Goal: Task Accomplishment & Management: Use online tool/utility

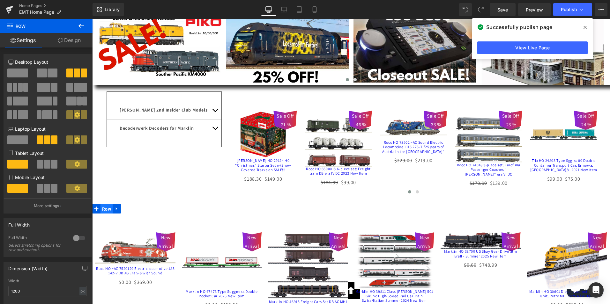
click at [103, 212] on span "Row" at bounding box center [107, 210] width 12 height 10
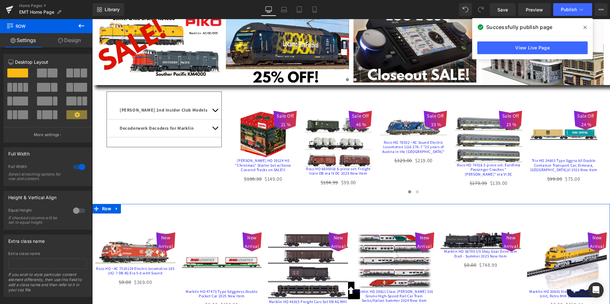
click at [69, 40] on link "Design" at bounding box center [69, 40] width 46 height 14
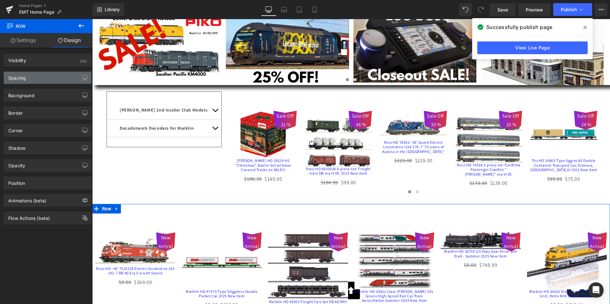
click at [16, 78] on div "Spacing" at bounding box center [17, 76] width 18 height 9
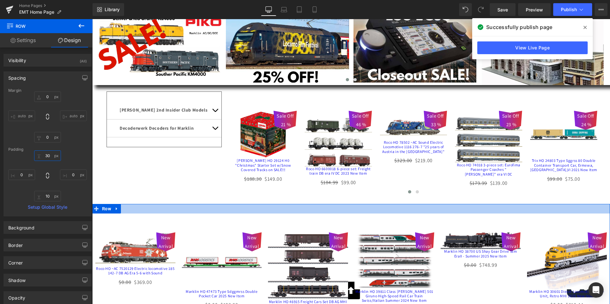
click at [42, 156] on input "30" at bounding box center [47, 156] width 27 height 11
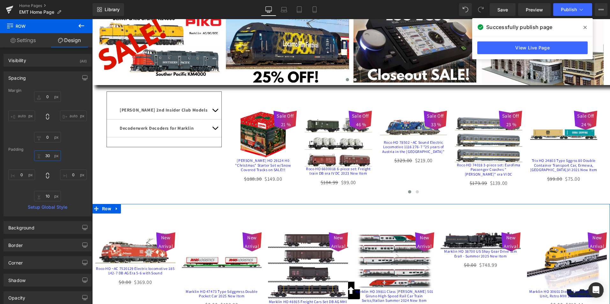
click at [42, 156] on input "30" at bounding box center [47, 156] width 27 height 11
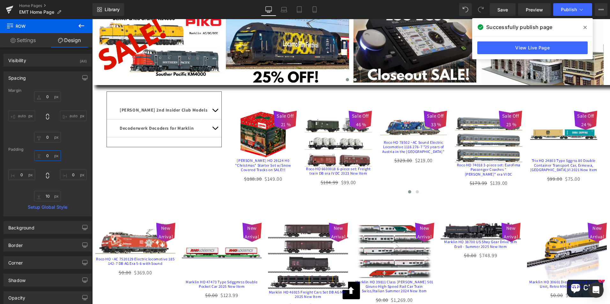
type input "0"
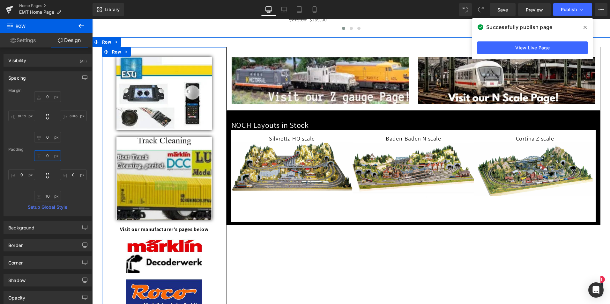
scroll to position [383, 0]
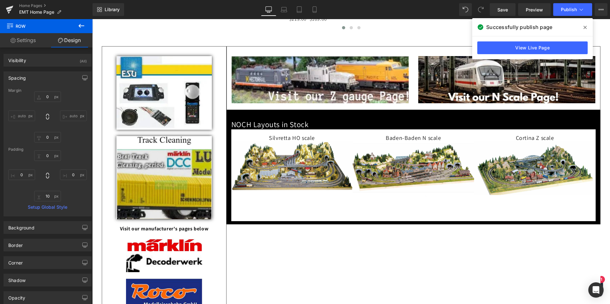
click at [80, 24] on icon at bounding box center [82, 26] width 6 height 4
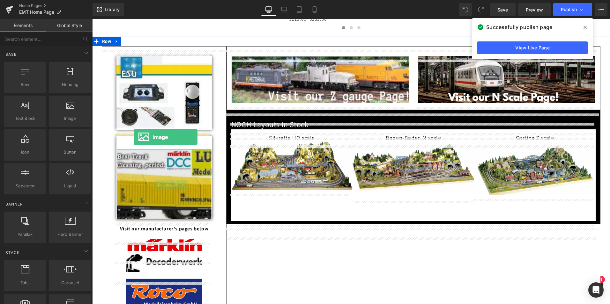
drag, startPoint x: 158, startPoint y: 133, endPoint x: 134, endPoint y: 137, distance: 24.6
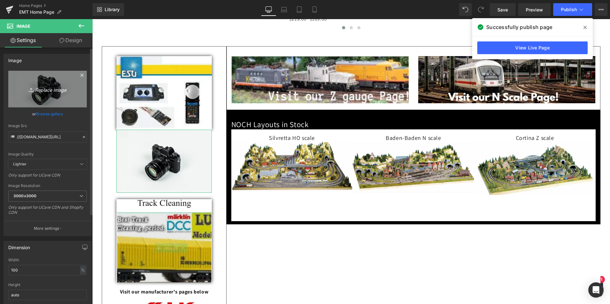
click at [46, 88] on icon "Replace Image" at bounding box center [47, 89] width 51 height 8
type input "C:\fakepath\Screenshot [DATE] 103746.png"
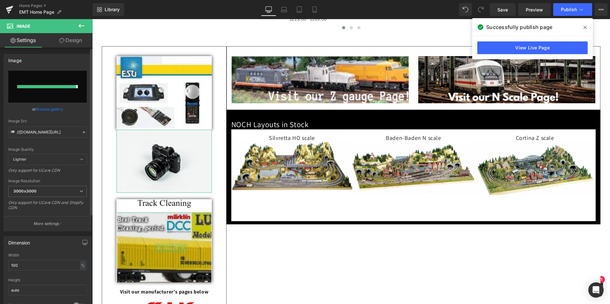
type input "[URL][DOMAIN_NAME]"
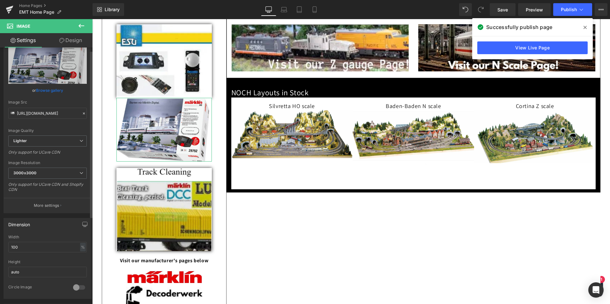
scroll to position [64, 0]
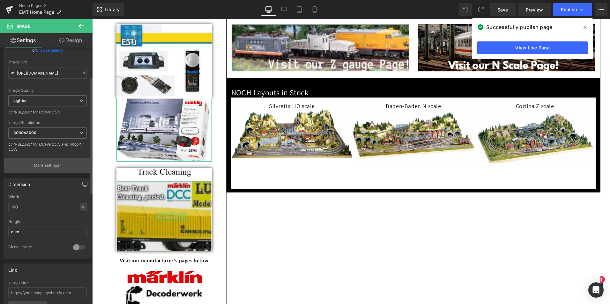
click at [53, 165] on p "More settings" at bounding box center [47, 166] width 26 height 6
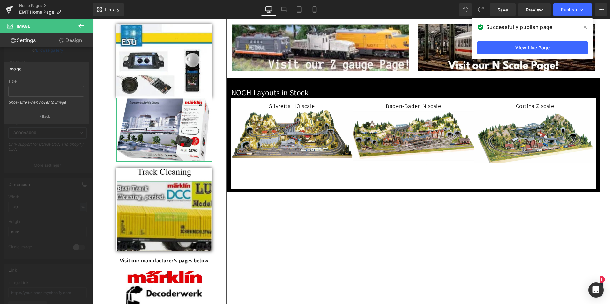
click at [39, 79] on div "Title" at bounding box center [46, 81] width 76 height 4
click at [16, 88] on input "text" at bounding box center [46, 91] width 76 height 11
drag, startPoint x: 36, startPoint y: 90, endPoint x: 5, endPoint y: 90, distance: 30.6
click at [5, 90] on div "Starter Sets Title Starter Sets Show title when hover to image" at bounding box center [46, 94] width 85 height 30
type input "Starter Sets"
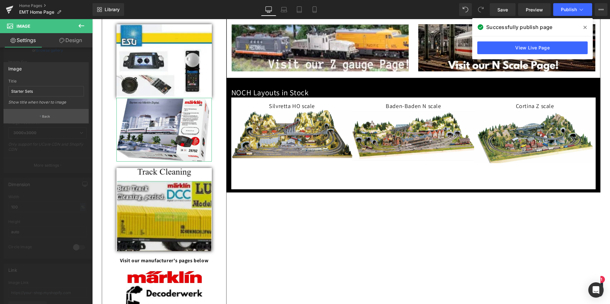
click at [44, 115] on p "Back" at bounding box center [46, 116] width 8 height 5
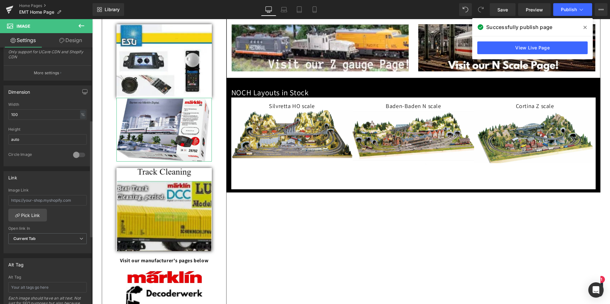
scroll to position [160, 0]
click at [29, 282] on input "text" at bounding box center [47, 284] width 79 height 11
paste input "Starter Sets"
type input "Starter Sets"
click at [28, 212] on link "Pick Link" at bounding box center [27, 212] width 39 height 13
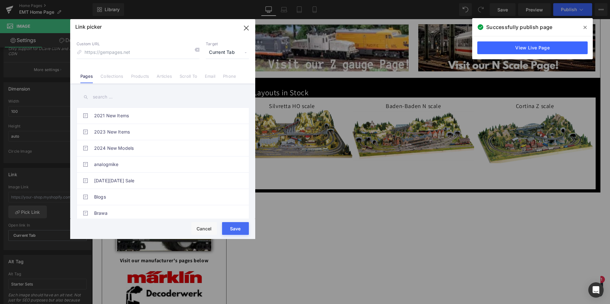
click at [133, 97] on input "text" at bounding box center [163, 97] width 172 height 14
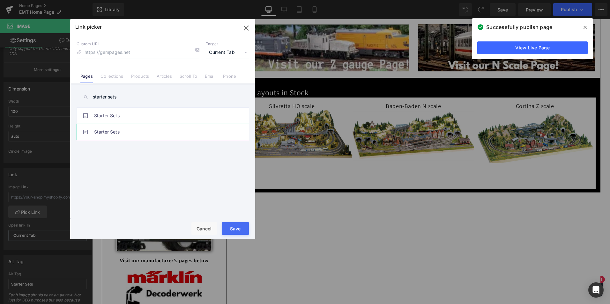
type input "starter sets"
click at [96, 131] on link "Starter Sets" at bounding box center [164, 132] width 140 height 16
type input "/pages/starter-sets-1"
click at [233, 226] on button "Save" at bounding box center [235, 228] width 27 height 13
type input "/pages/starter-sets-1"
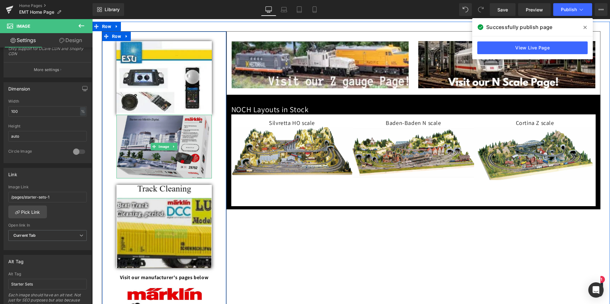
scroll to position [383, 0]
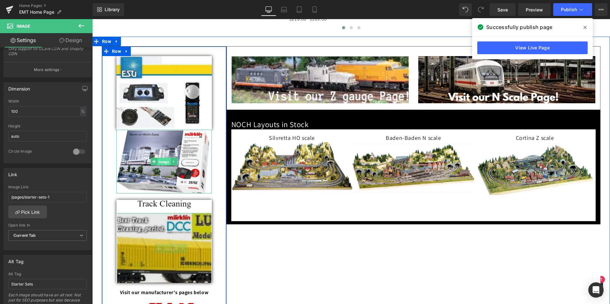
click at [161, 166] on span "Image" at bounding box center [164, 162] width 13 height 8
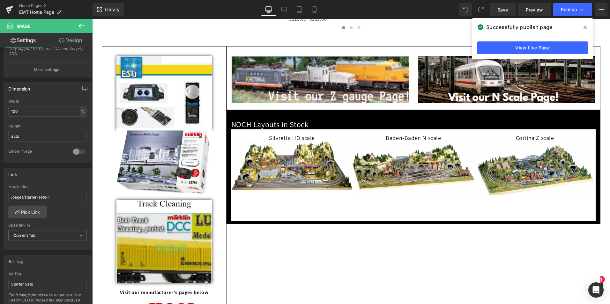
click at [79, 24] on icon at bounding box center [82, 26] width 8 height 8
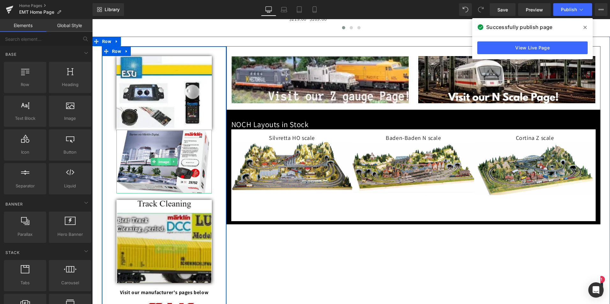
click at [161, 163] on span "Image" at bounding box center [164, 162] width 13 height 8
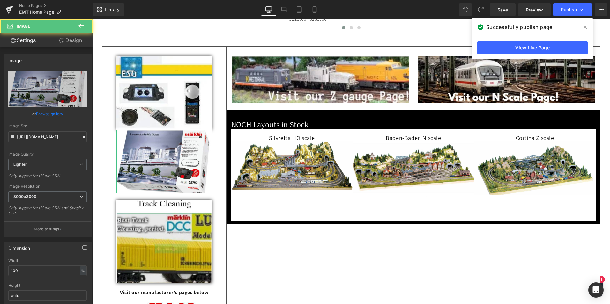
click at [71, 39] on link "Design" at bounding box center [71, 40] width 46 height 14
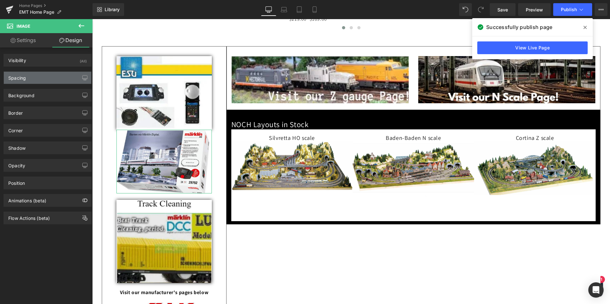
click at [19, 77] on div "Spacing" at bounding box center [17, 76] width 18 height 9
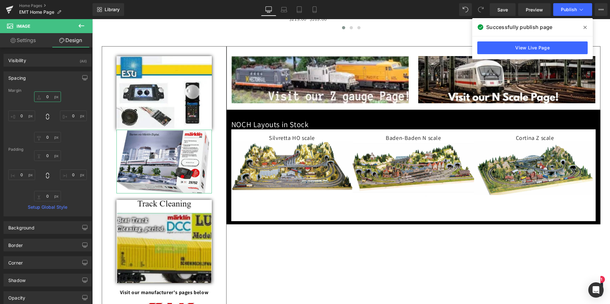
click at [41, 94] on input "0" at bounding box center [47, 97] width 27 height 11
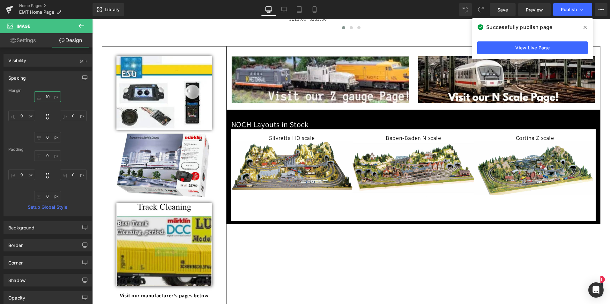
type input "10"
click at [80, 26] on icon at bounding box center [82, 26] width 6 height 4
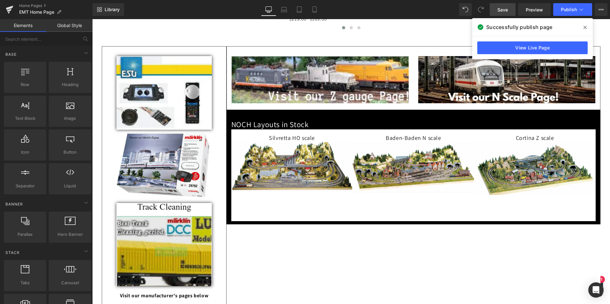
click at [502, 8] on span "Save" at bounding box center [503, 9] width 11 height 7
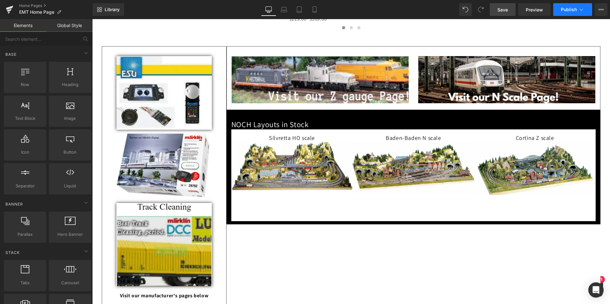
click at [569, 8] on span "Publish" at bounding box center [569, 9] width 16 height 5
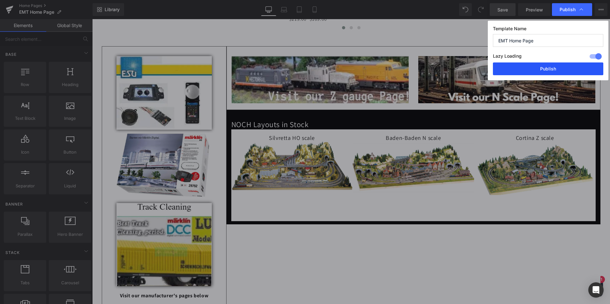
drag, startPoint x: 546, startPoint y: 68, endPoint x: 452, endPoint y: 49, distance: 96.5
click at [546, 68] on button "Publish" at bounding box center [548, 69] width 110 height 13
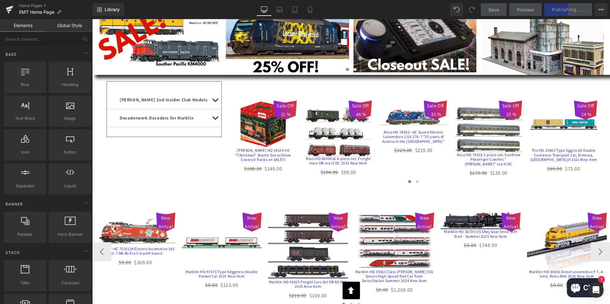
scroll to position [128, 0]
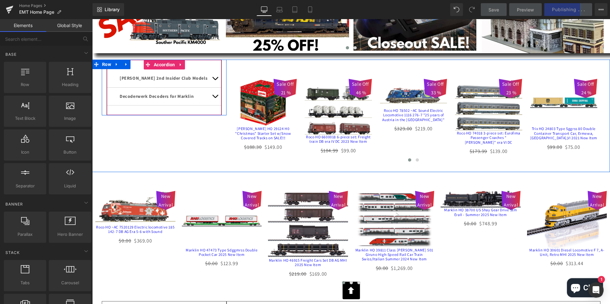
click at [215, 80] on span "button" at bounding box center [215, 80] width 0 height 0
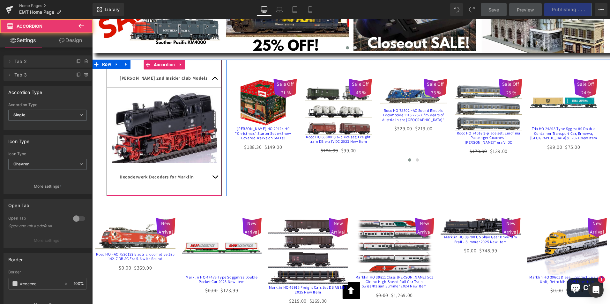
click at [213, 79] on button "button" at bounding box center [215, 79] width 13 height 18
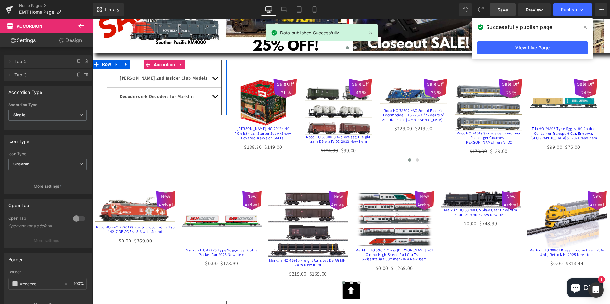
click at [215, 98] on span "button" at bounding box center [215, 98] width 0 height 0
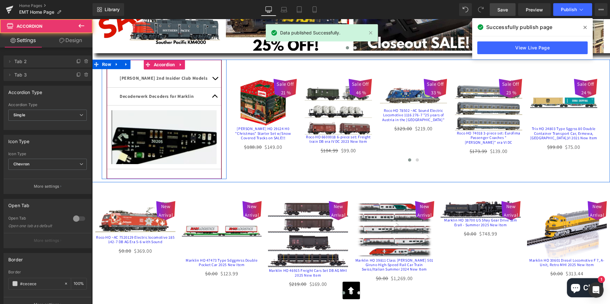
click at [212, 97] on button "button" at bounding box center [215, 97] width 13 height 18
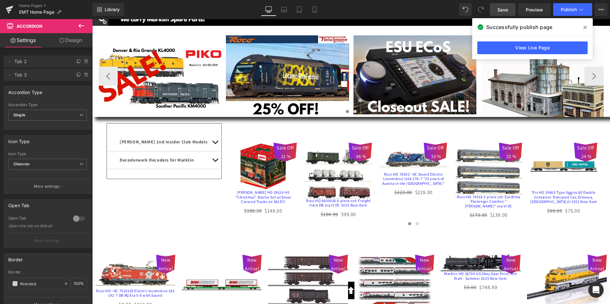
scroll to position [96, 0]
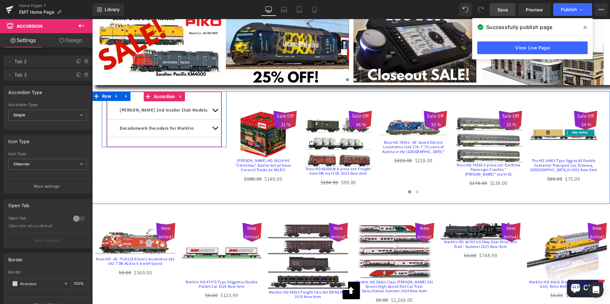
click at [215, 130] on span "button" at bounding box center [215, 130] width 0 height 0
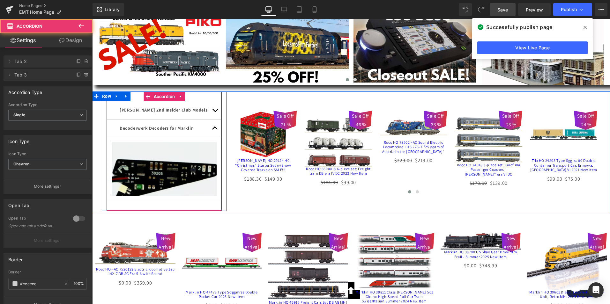
click at [215, 130] on span "button" at bounding box center [215, 130] width 0 height 0
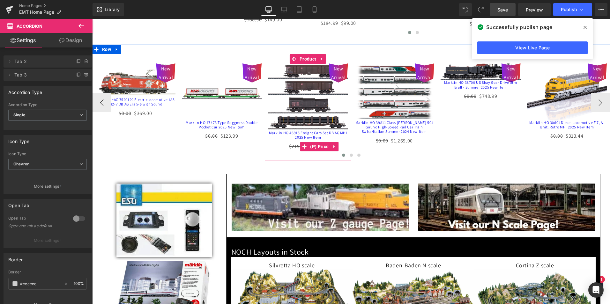
scroll to position [160, 0]
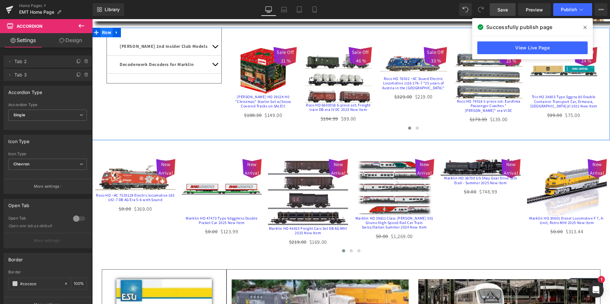
click at [103, 33] on span "Row" at bounding box center [107, 33] width 12 height 10
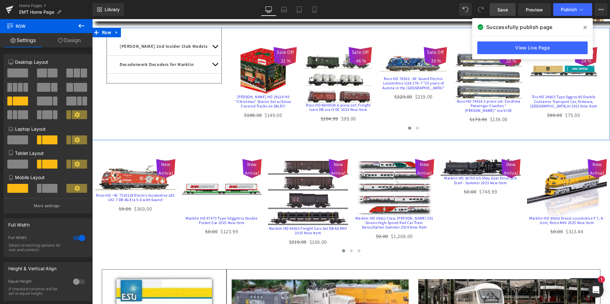
click at [69, 41] on link "Design" at bounding box center [69, 40] width 46 height 14
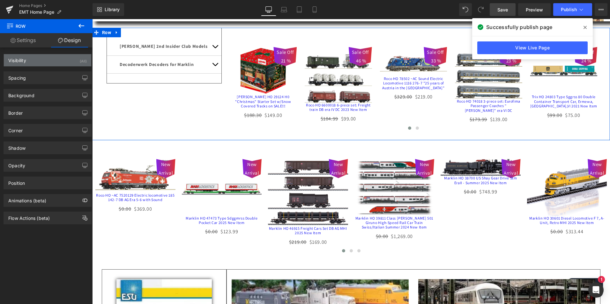
type input "20"
type input "0"
type input "30"
type input "10"
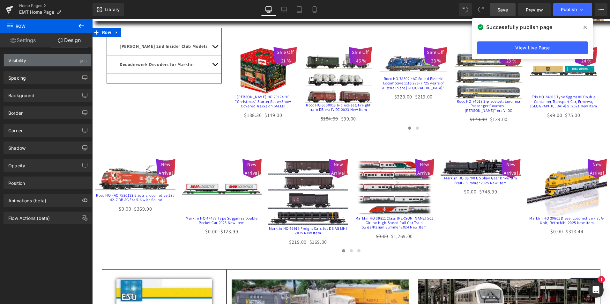
type input "30"
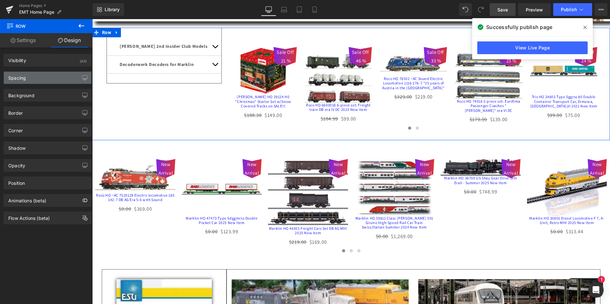
click at [14, 76] on div "Spacing" at bounding box center [17, 76] width 18 height 9
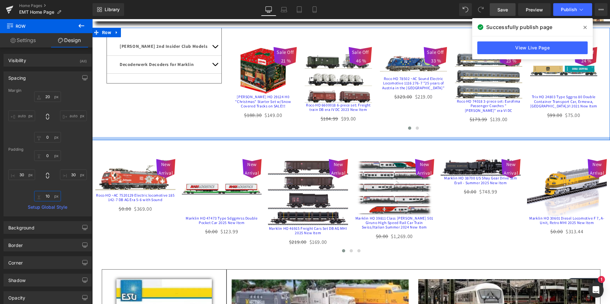
click at [43, 195] on input "10" at bounding box center [47, 196] width 27 height 11
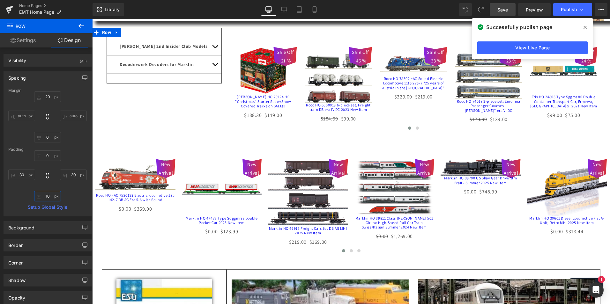
click at [43, 195] on input "10" at bounding box center [47, 196] width 27 height 11
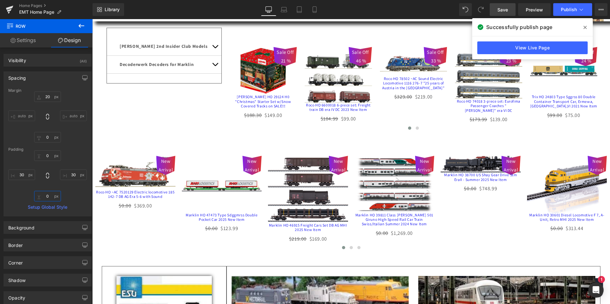
type input "0"
click at [503, 9] on span "Save" at bounding box center [503, 9] width 11 height 7
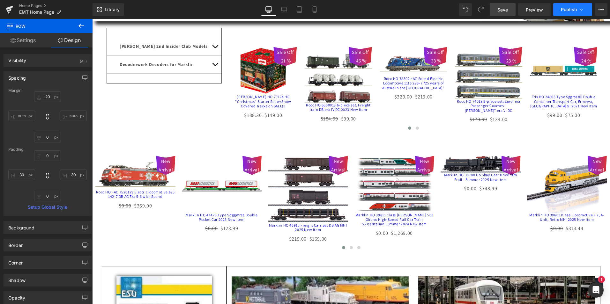
click at [572, 8] on span "Publish" at bounding box center [569, 9] width 16 height 5
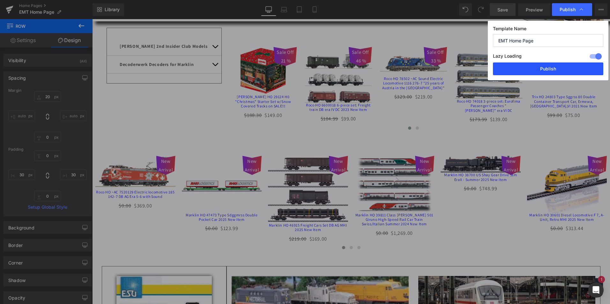
click at [543, 67] on button "Publish" at bounding box center [548, 69] width 110 height 13
